Goal: Task Accomplishment & Management: Use online tool/utility

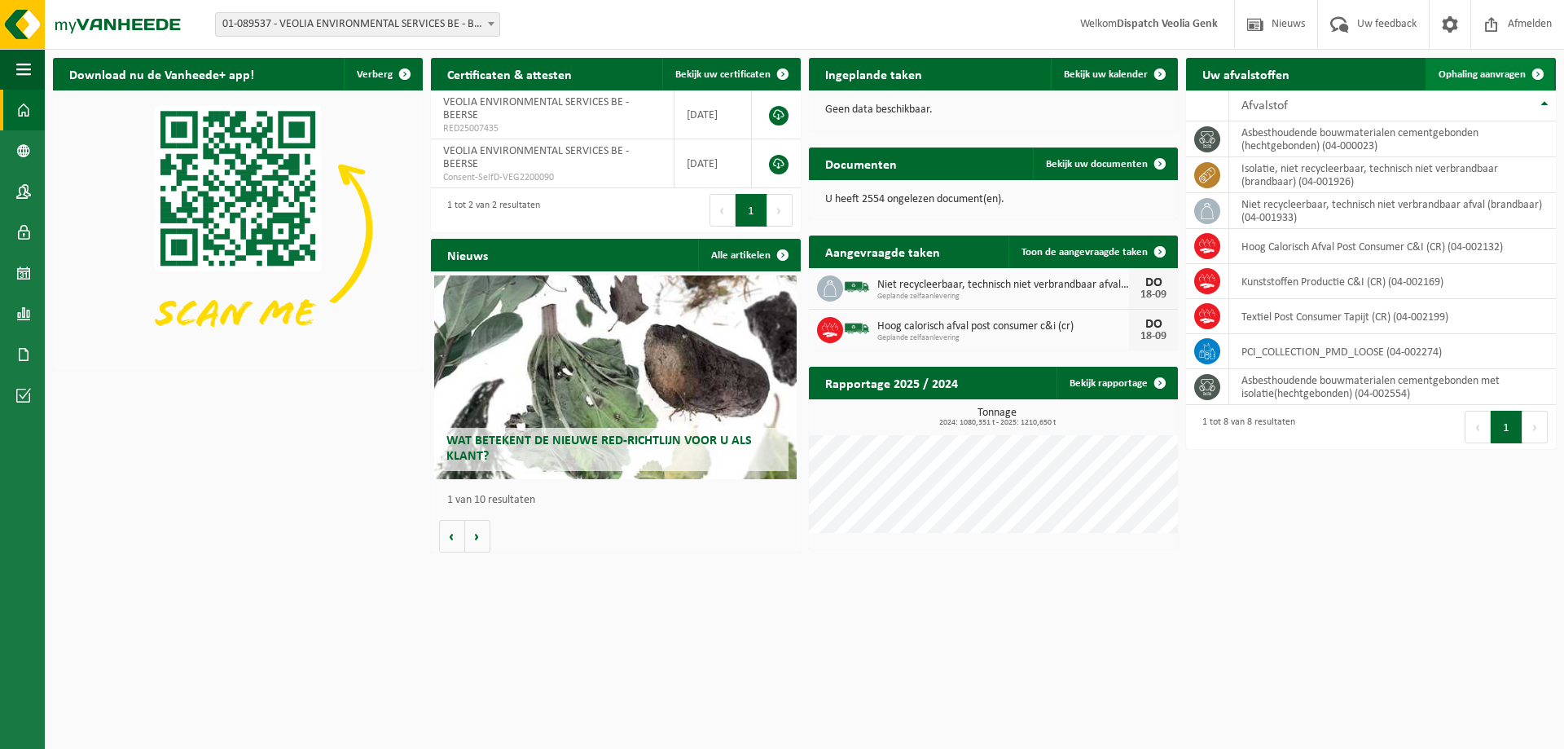
click at [1501, 77] on span "Ophaling aanvragen" at bounding box center [1482, 74] width 87 height 11
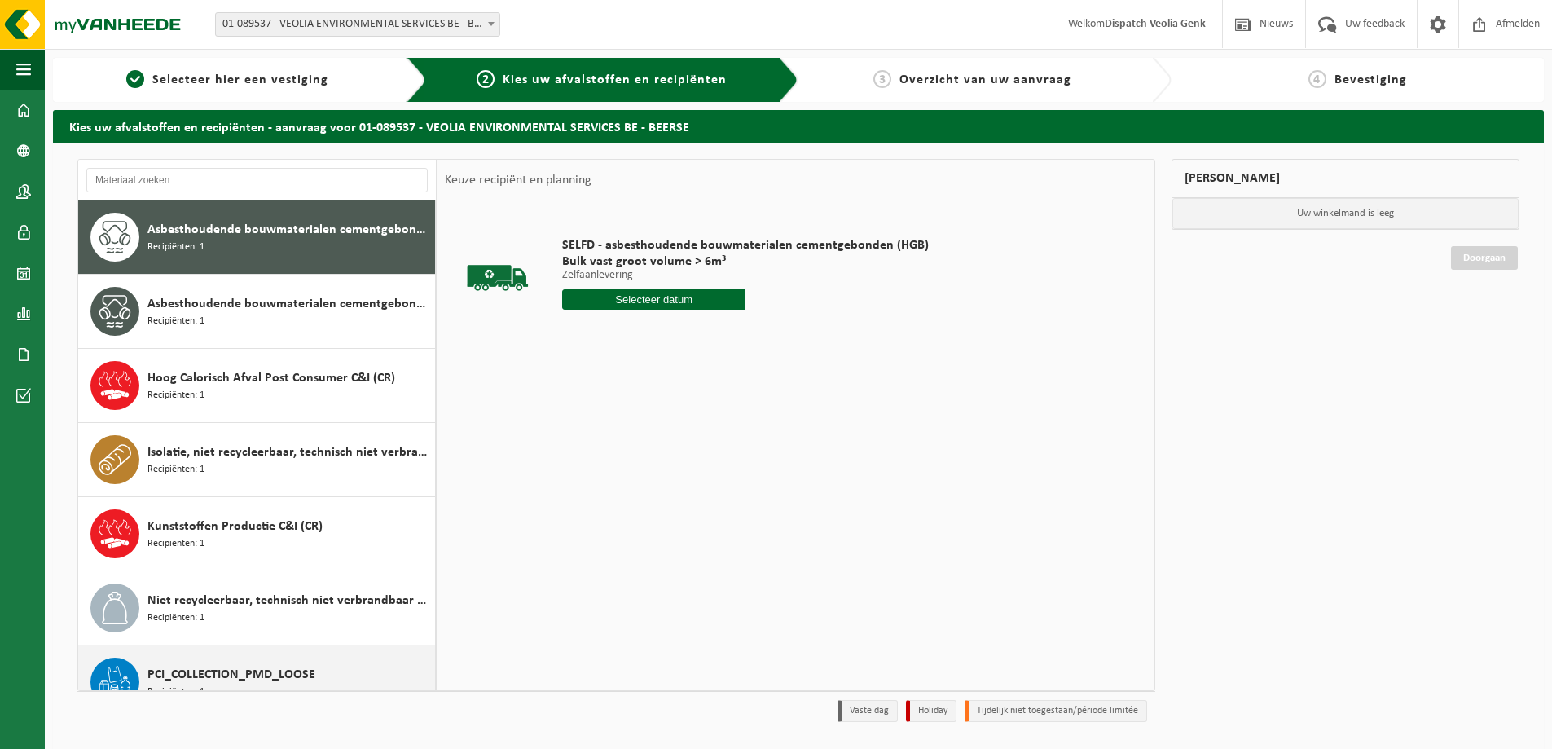
click at [178, 678] on span "PCI_COLLECTION_PMD_LOOSE" at bounding box center [231, 675] width 168 height 20
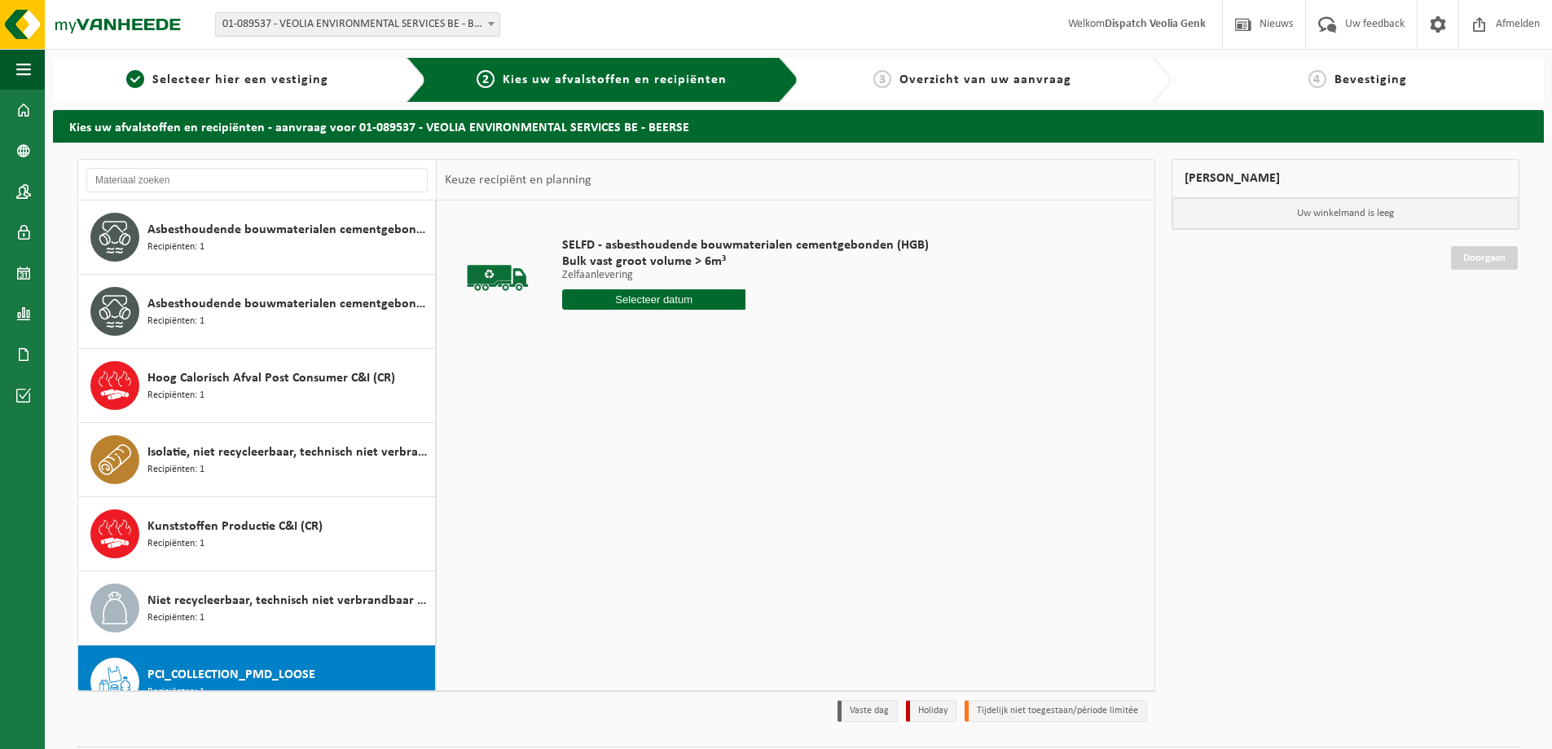
scroll to position [103, 0]
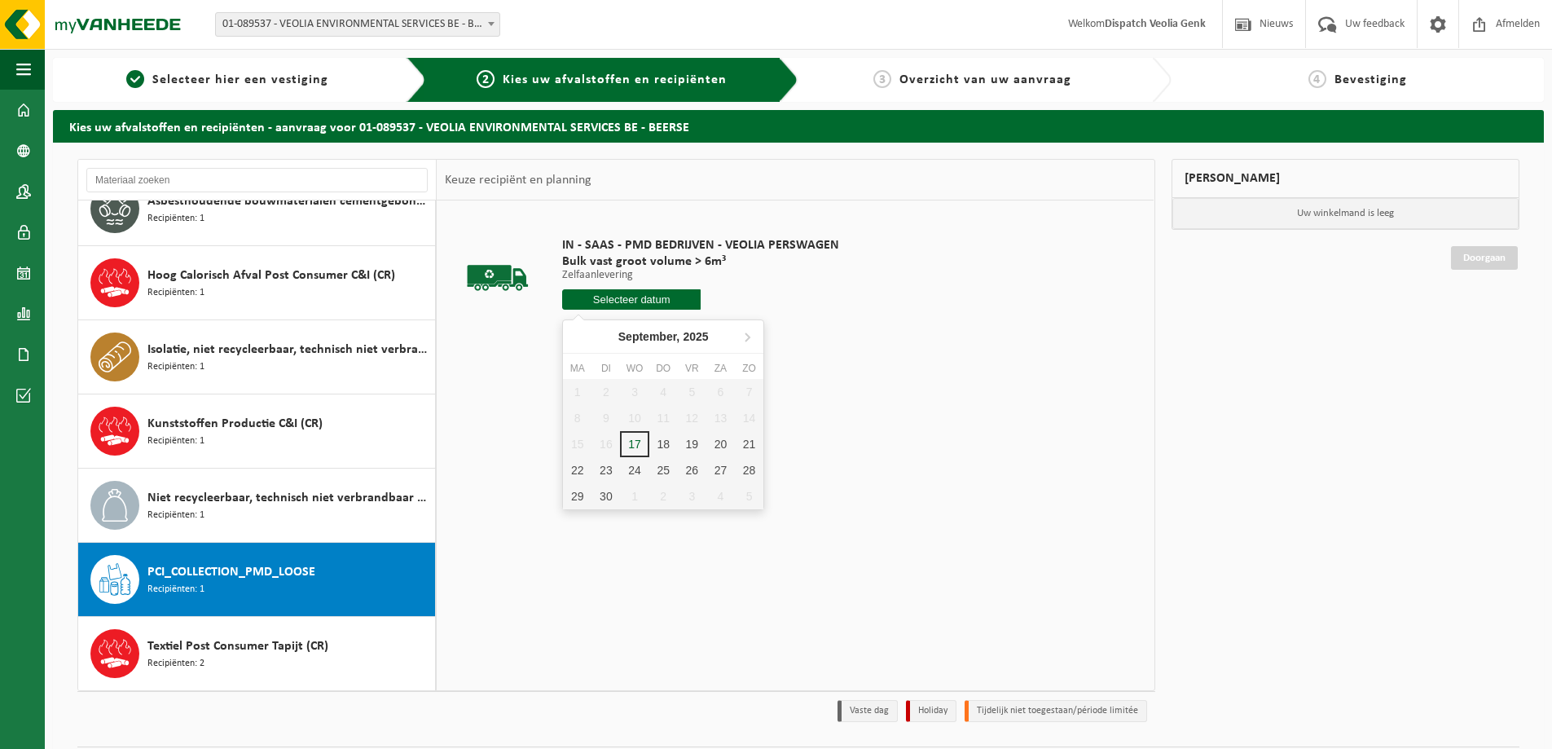
click at [631, 298] on input "text" at bounding box center [631, 299] width 138 height 20
click at [661, 445] on div "18" at bounding box center [663, 444] width 29 height 26
type input "Van 2025-09-18"
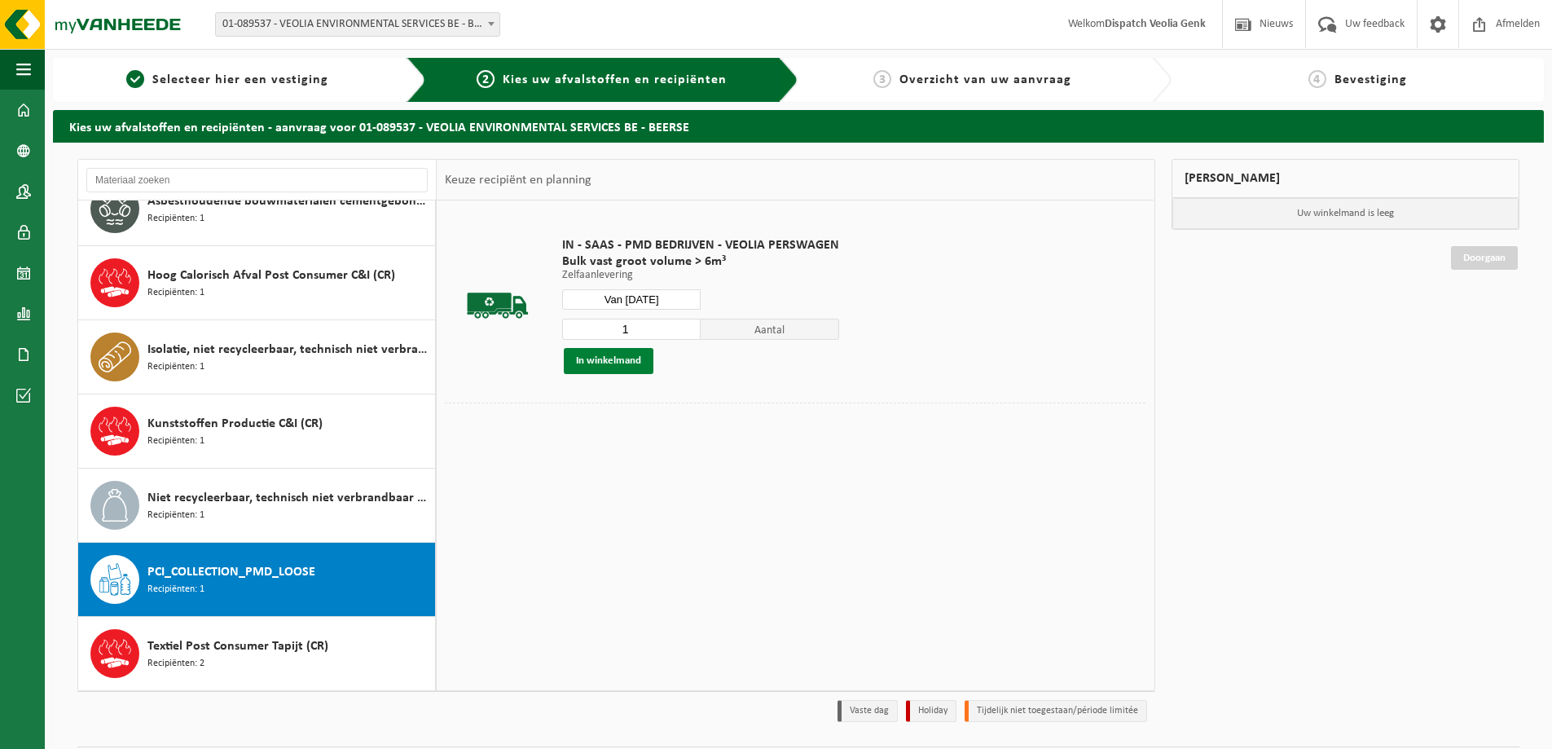
click at [611, 358] on button "In winkelmand" at bounding box center [609, 361] width 90 height 26
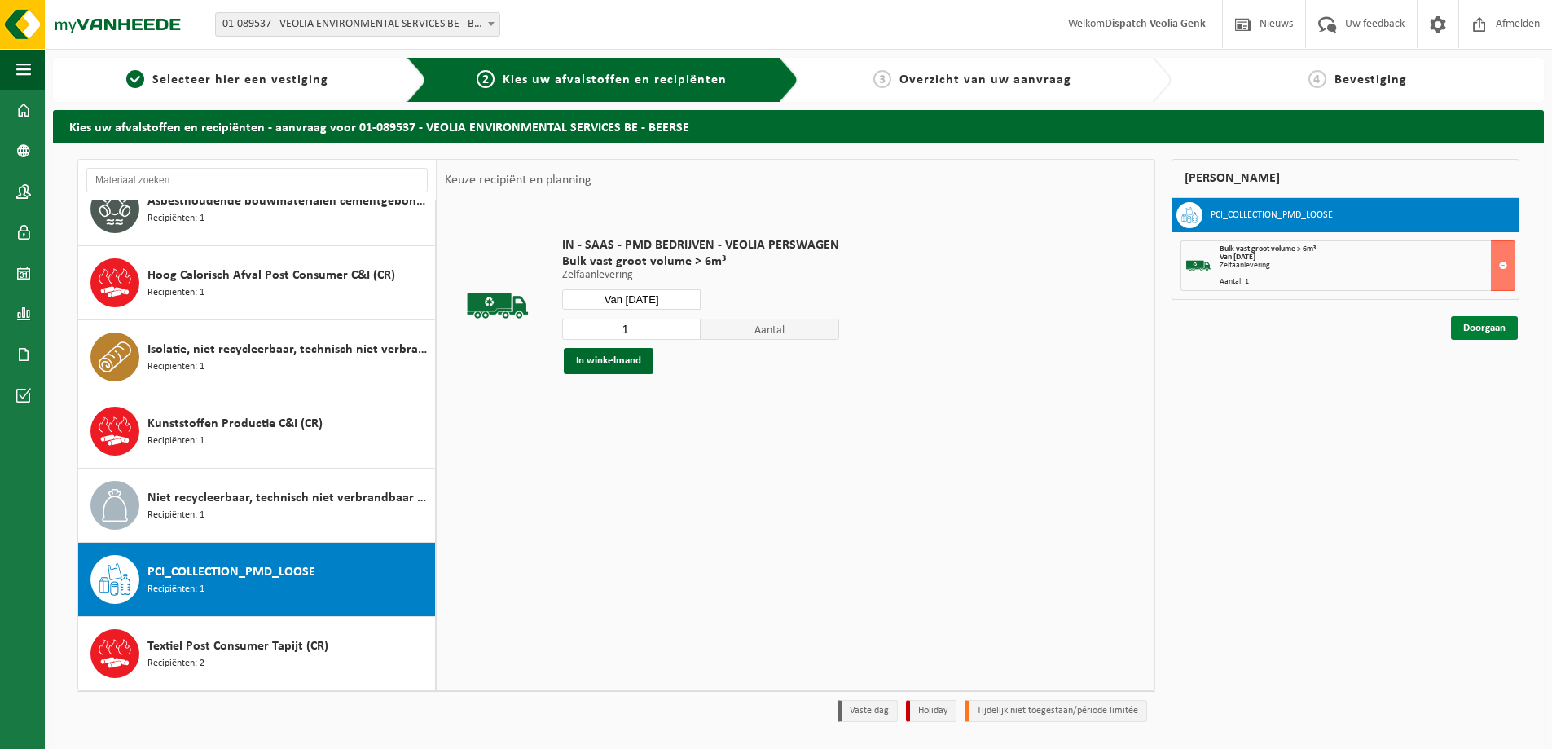
click at [1483, 328] on link "Doorgaan" at bounding box center [1484, 328] width 67 height 24
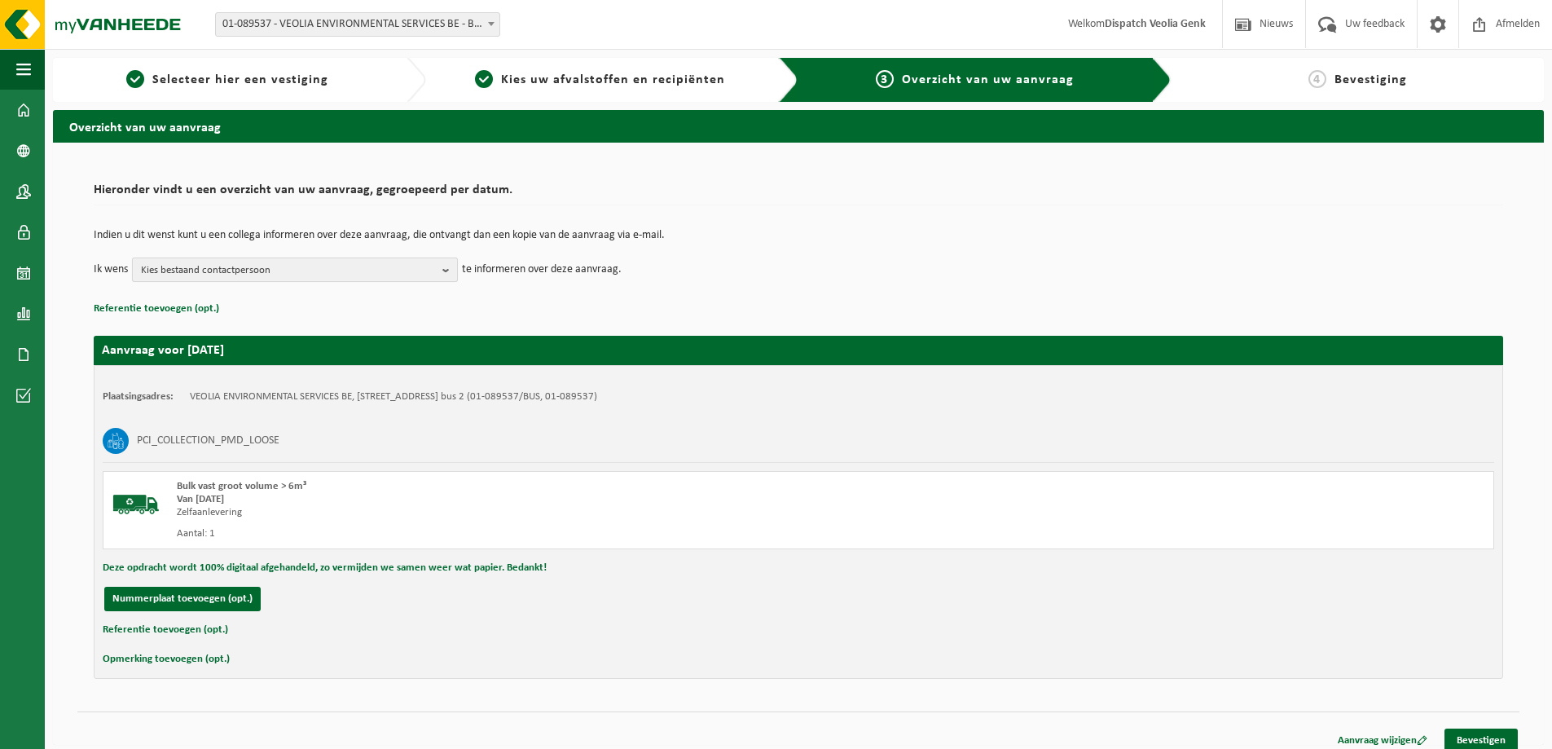
click at [447, 279] on b "button" at bounding box center [449, 269] width 15 height 23
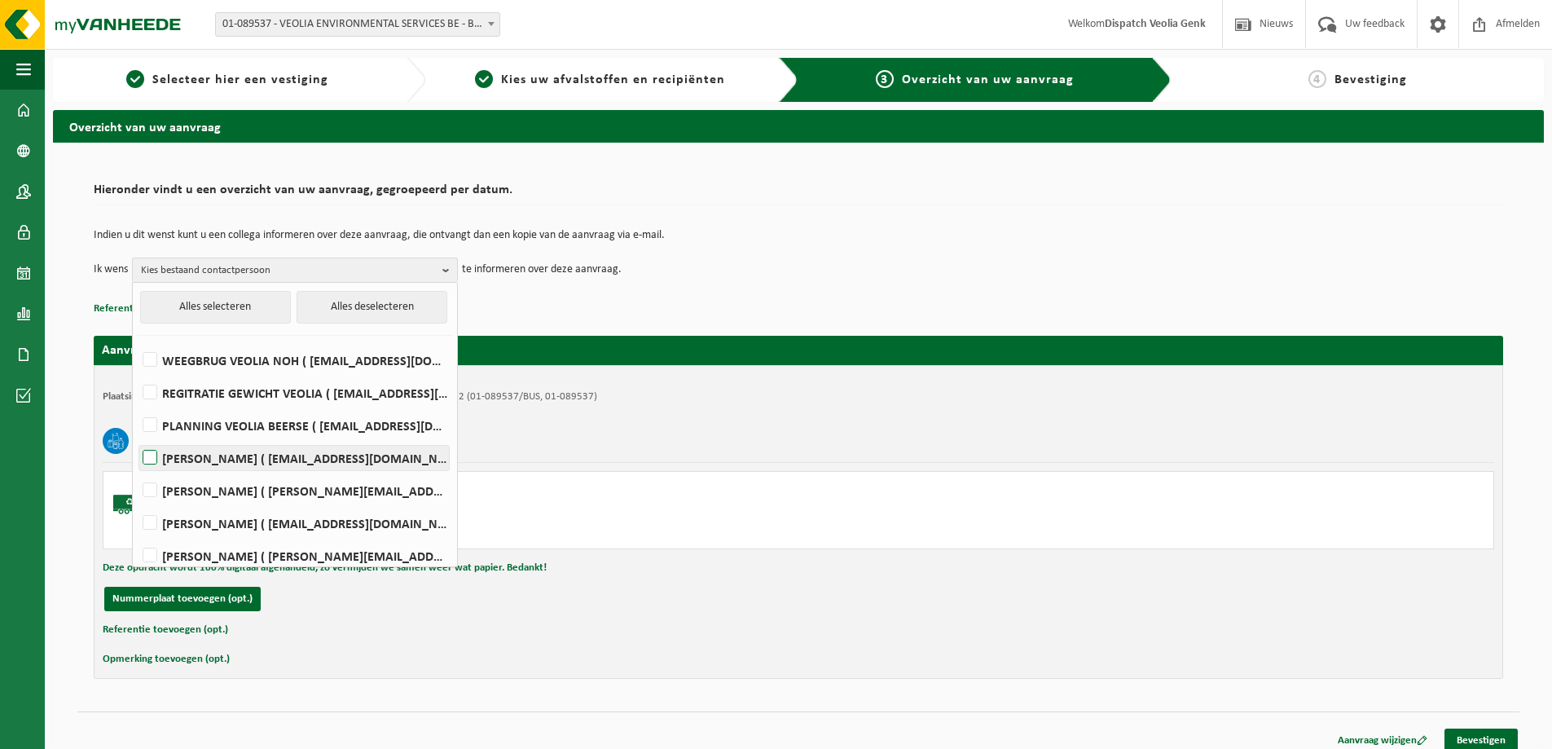
scroll to position [299, 0]
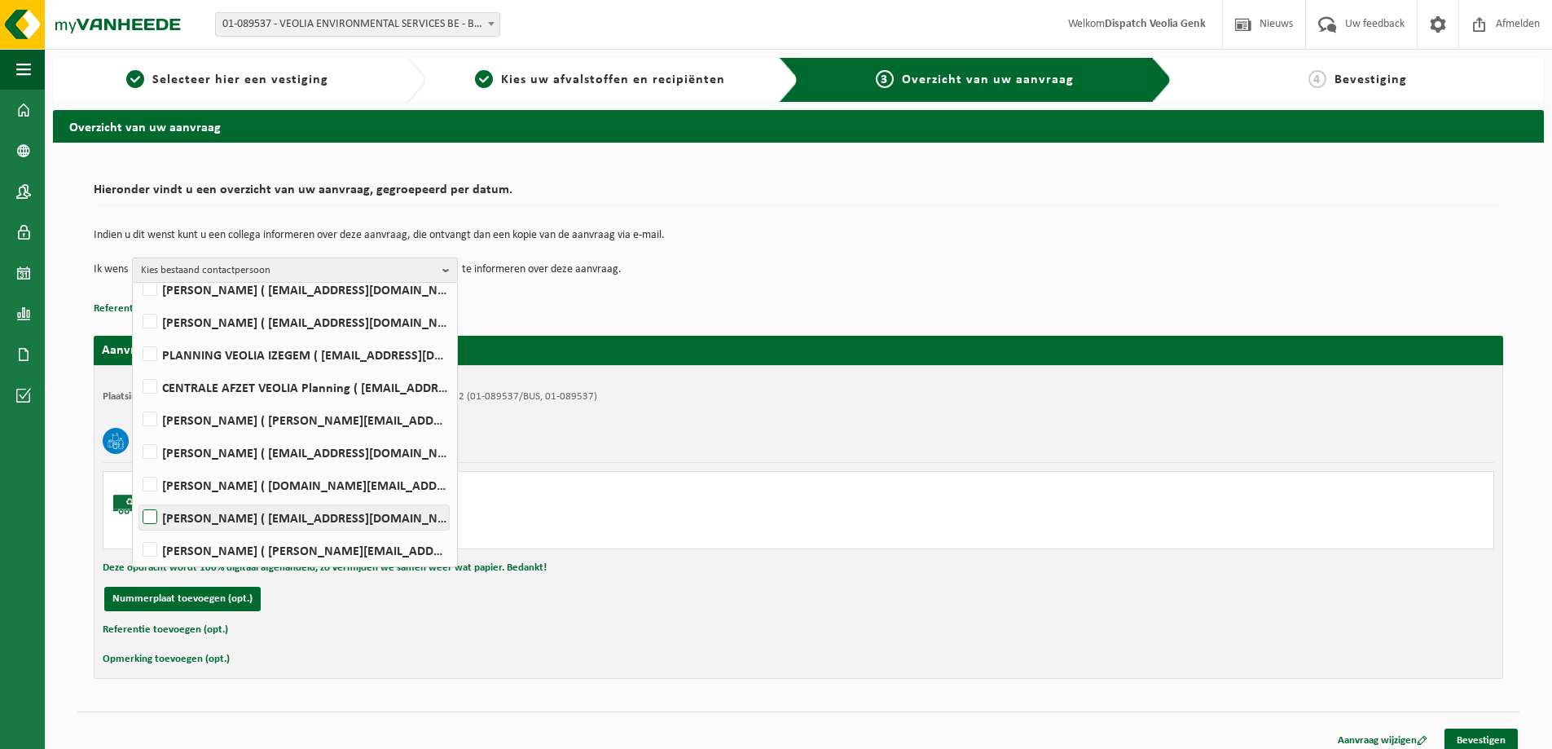
click at [179, 515] on label "[PERSON_NAME] ( [EMAIL_ADDRESS][DOMAIN_NAME] )" at bounding box center [294, 517] width 310 height 24
click at [137, 497] on input "[PERSON_NAME] ( [EMAIL_ADDRESS][DOMAIN_NAME] )" at bounding box center [136, 496] width 1 height 1
checkbox input "true"
click at [1477, 740] on link "Bevestigen" at bounding box center [1480, 740] width 73 height 24
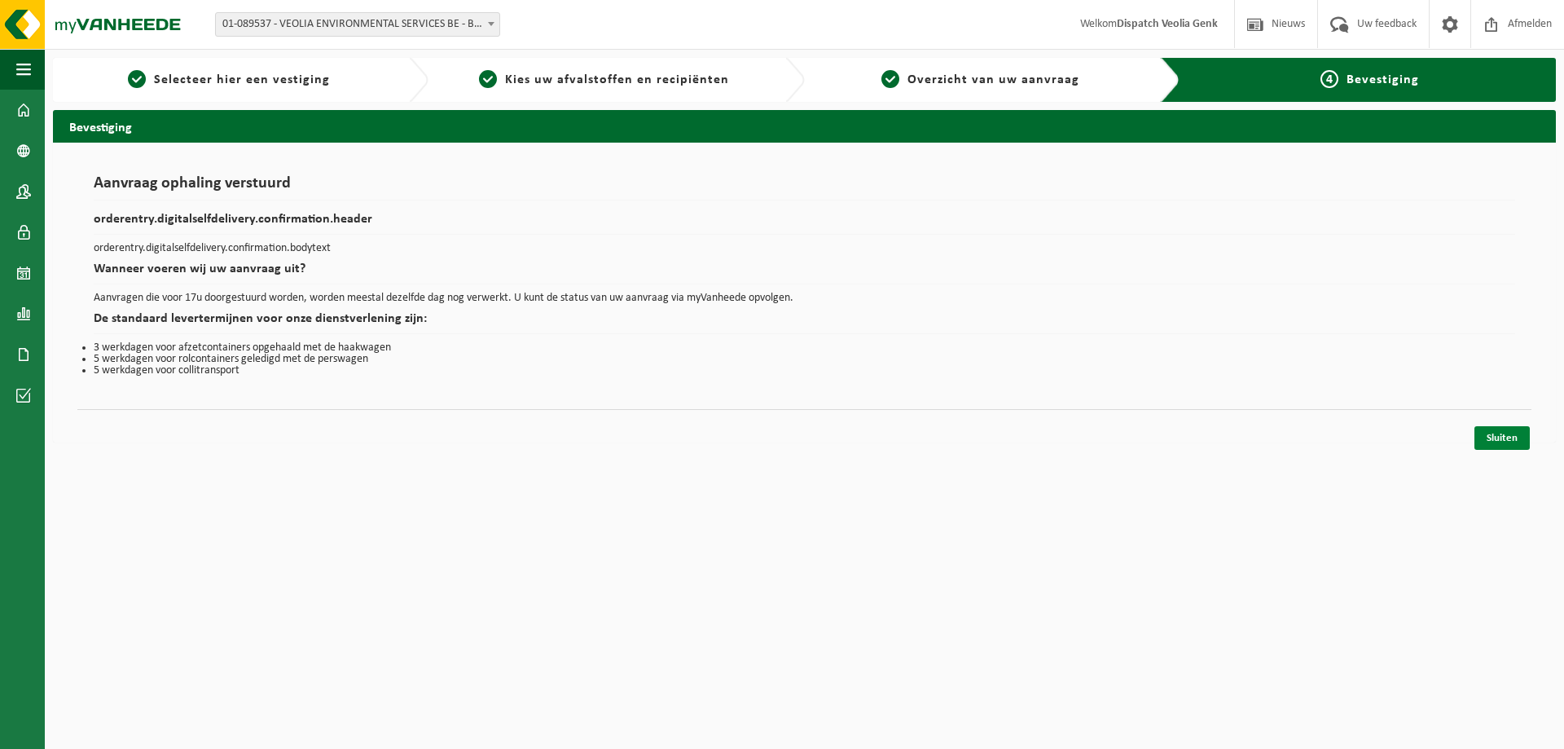
click at [1498, 440] on link "Sluiten" at bounding box center [1501, 438] width 55 height 24
